Goal: Transaction & Acquisition: Purchase product/service

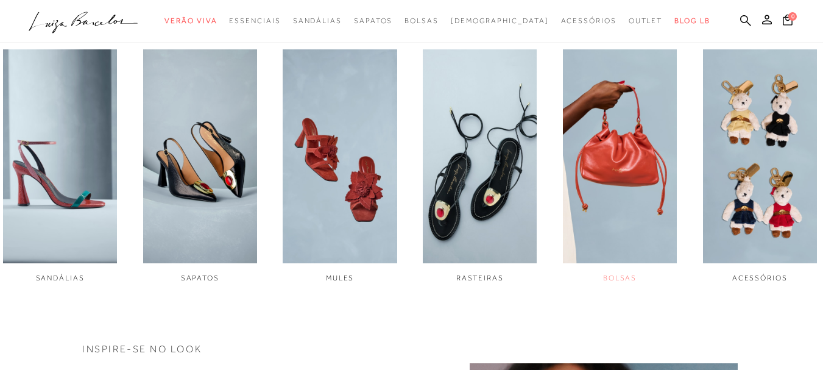
click at [641, 164] on img "5 / 6" at bounding box center [620, 156] width 114 height 214
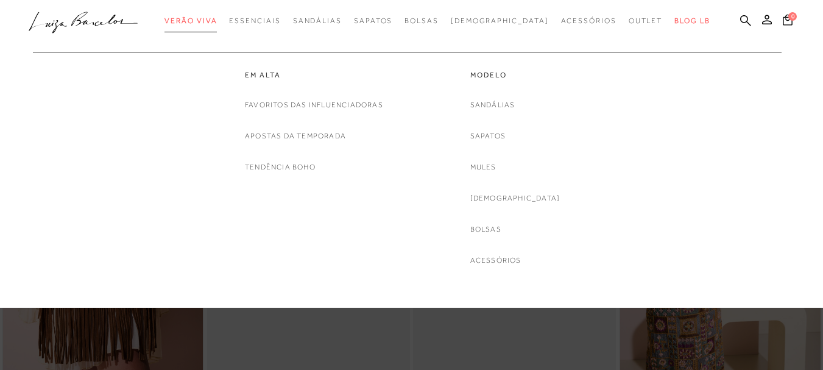
click at [206, 25] on link "Verão Viva" at bounding box center [190, 21] width 52 height 23
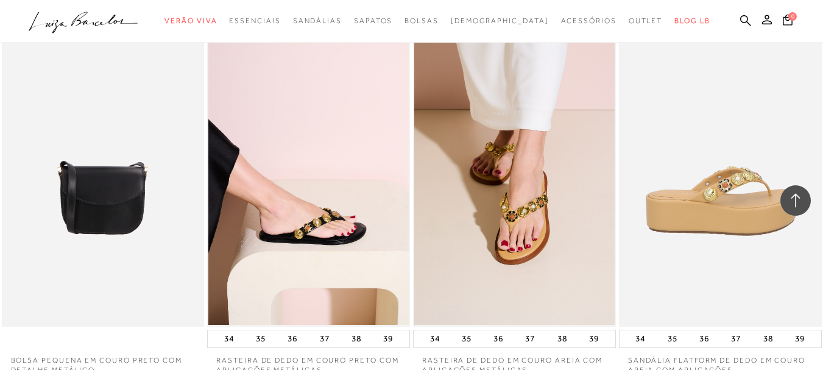
scroll to position [2314, 0]
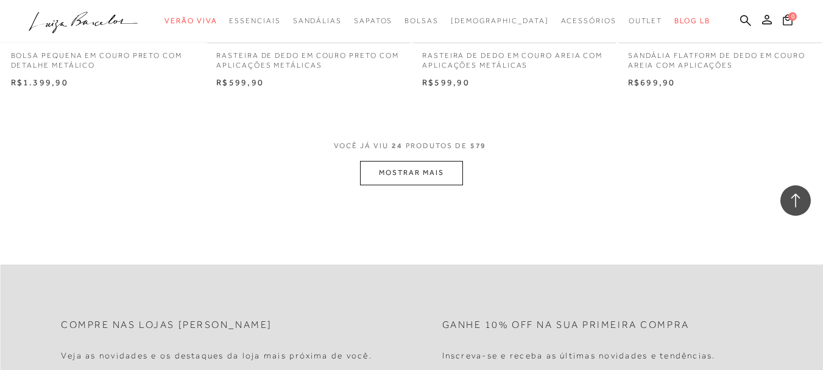
click at [418, 182] on button "MOSTRAR MAIS" at bounding box center [411, 173] width 102 height 24
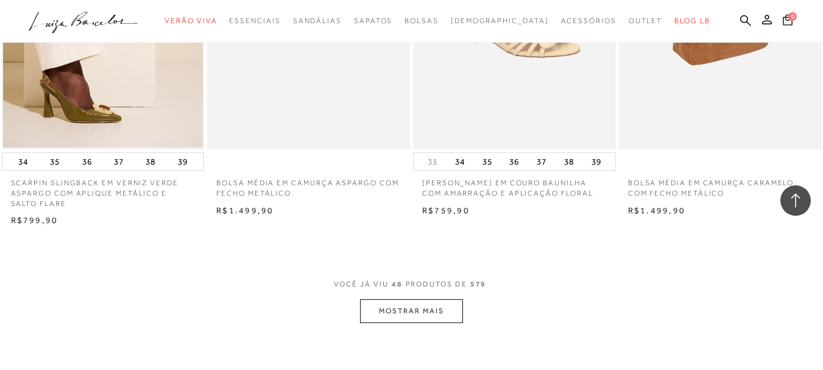
scroll to position [4385, 0]
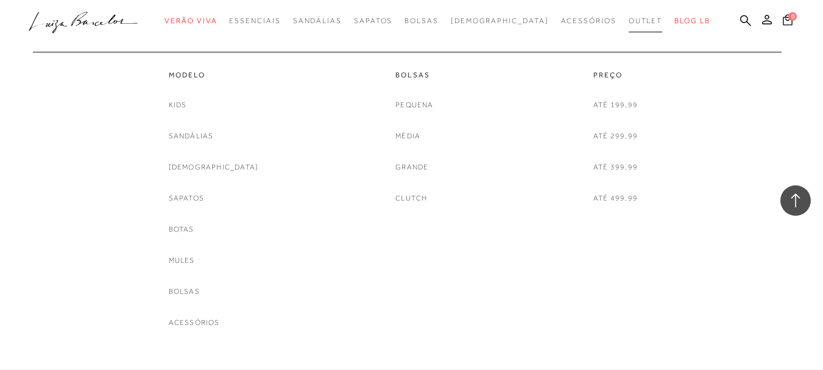
click at [629, 23] on span "Outlet" at bounding box center [646, 20] width 34 height 9
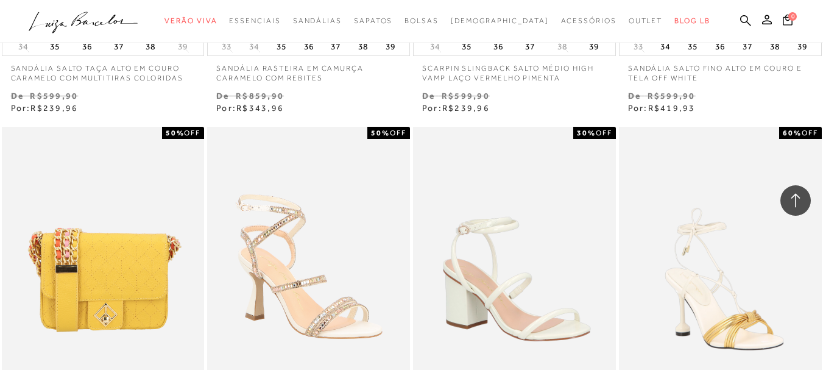
scroll to position [2071, 0]
